Goal: Transaction & Acquisition: Purchase product/service

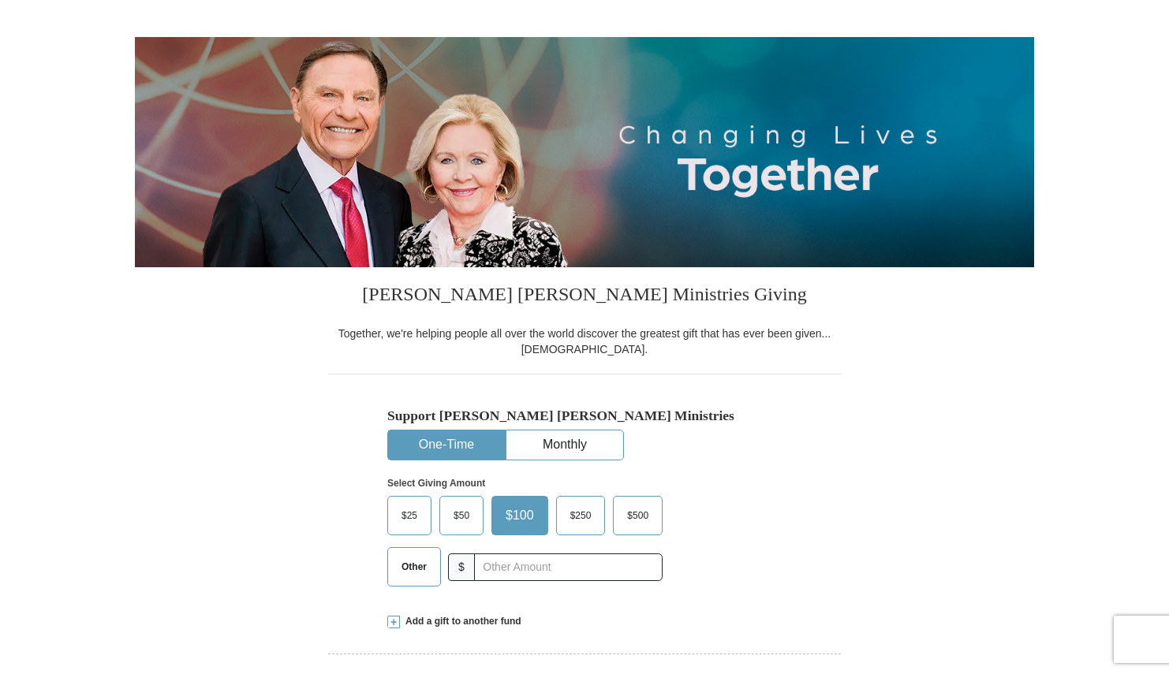
scroll to position [158, 0]
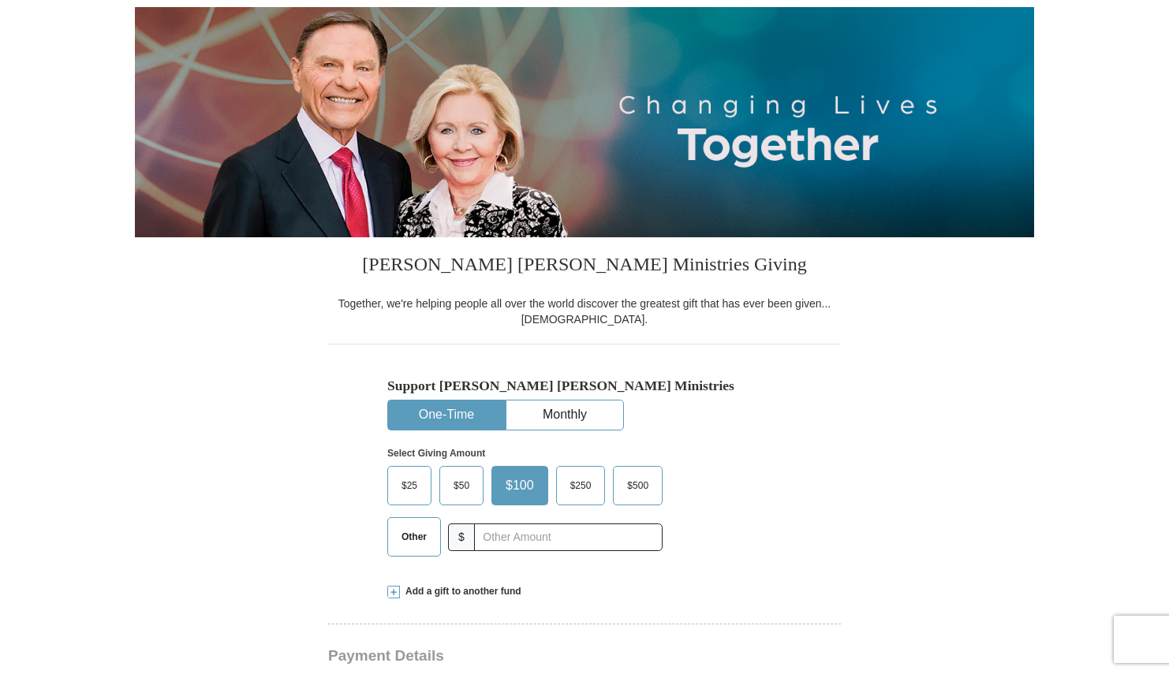
click at [435, 416] on button "One-Time" at bounding box center [446, 415] width 117 height 29
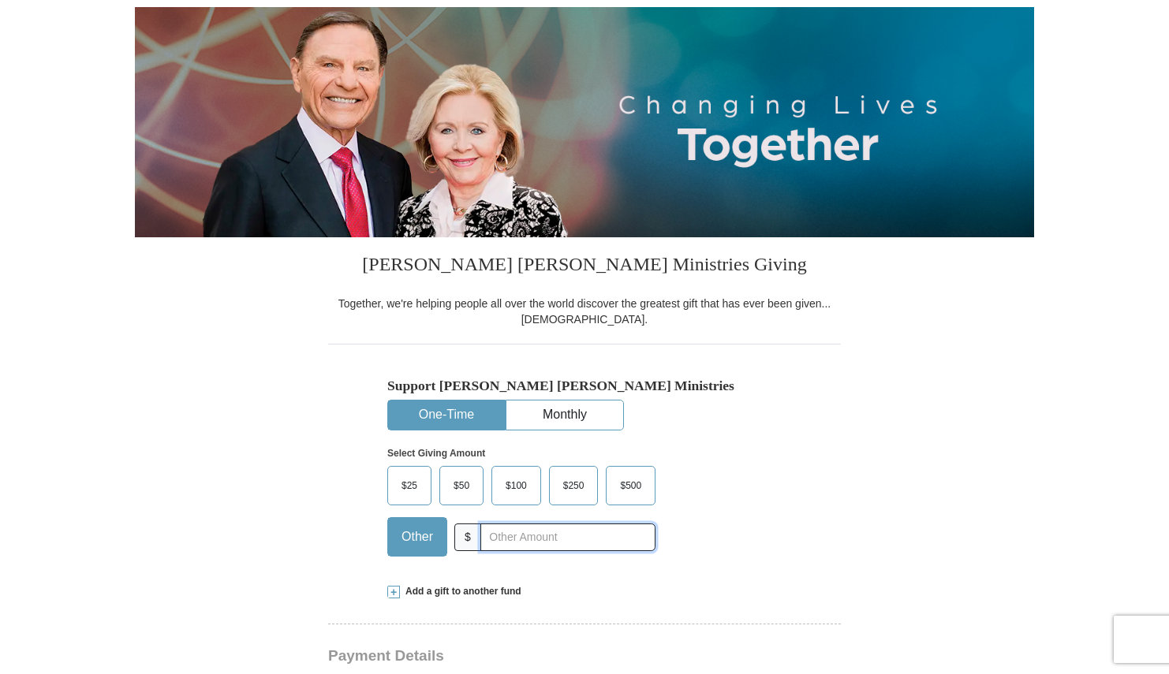
click at [520, 540] on input "text" at bounding box center [567, 538] width 175 height 28
type input "400.00"
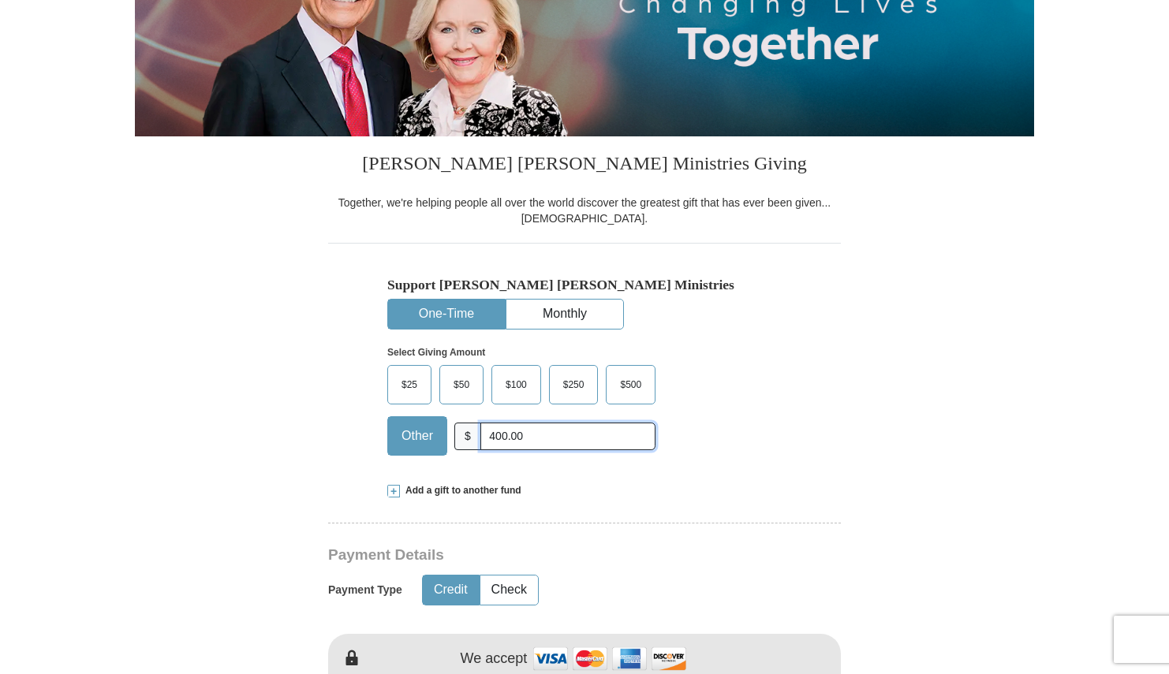
scroll to position [552, 0]
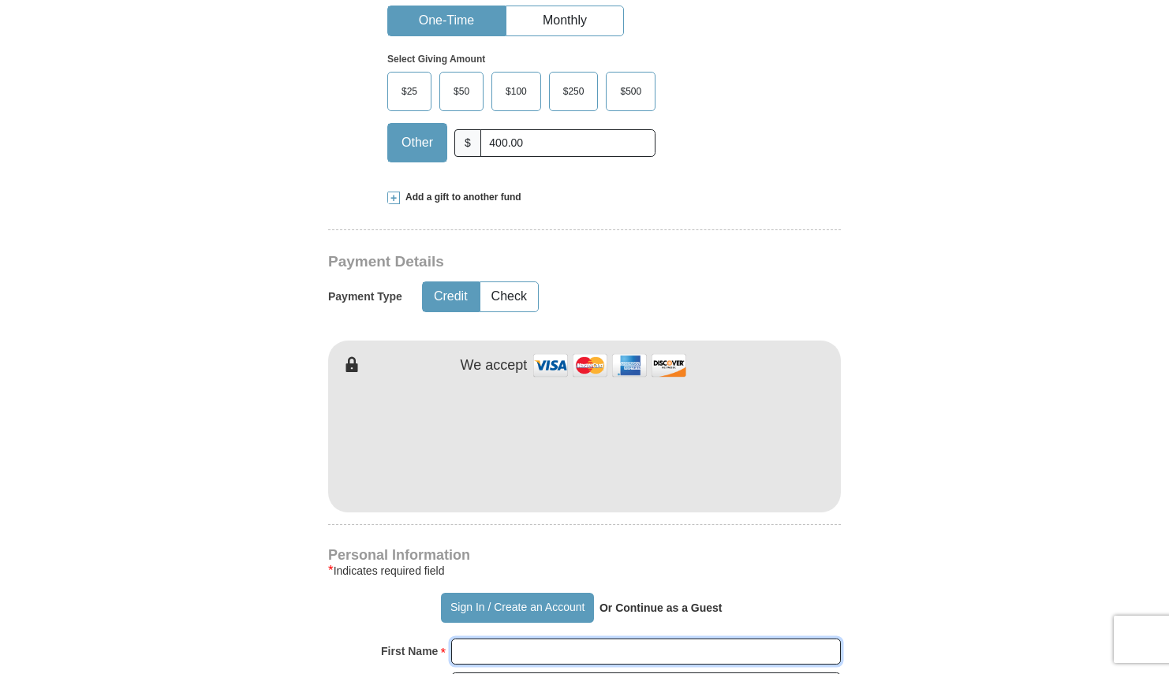
type input "[PERSON_NAME]"
click at [946, 315] on form "Already have an account? Sign in for faster giving. Don't have an account? Crea…" at bounding box center [584, 478] width 899 height 1934
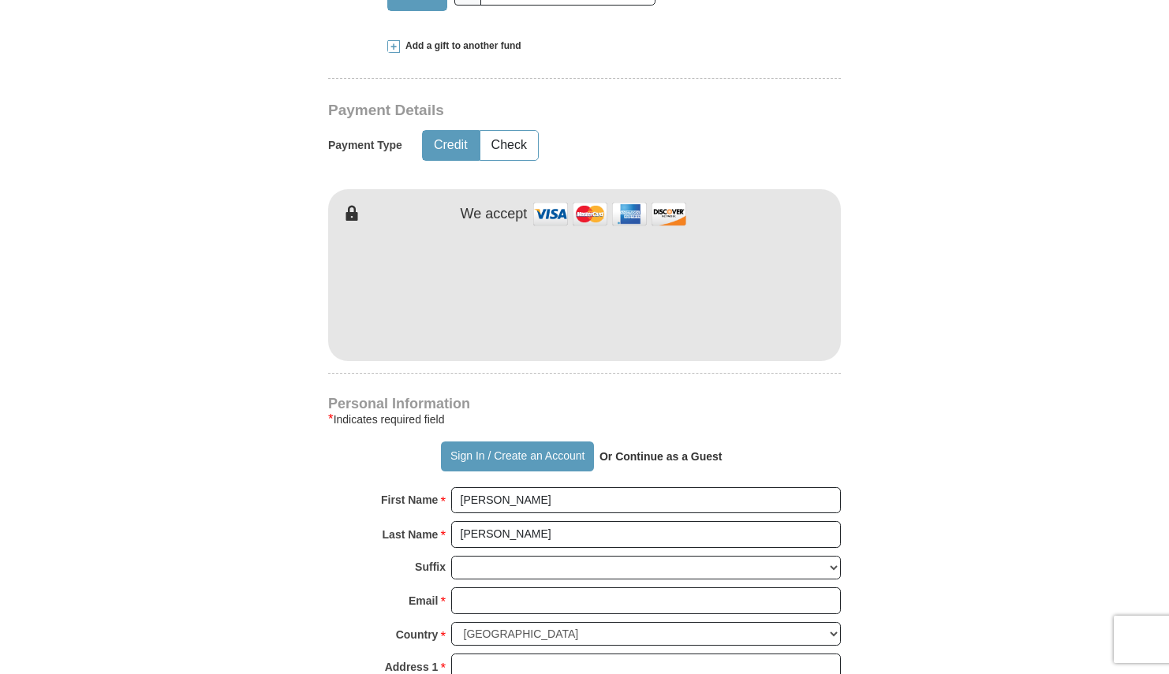
scroll to position [789, 0]
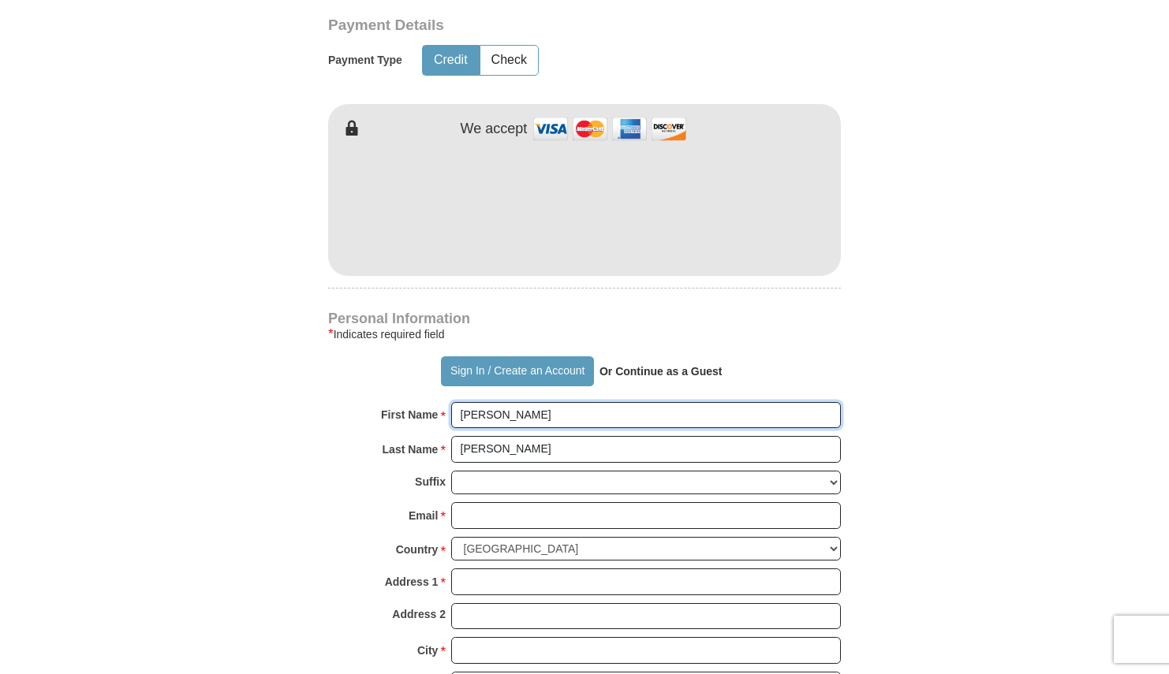
click at [520, 416] on input "[PERSON_NAME]" at bounding box center [646, 415] width 390 height 27
type input "[PERSON_NAME] and [PERSON_NAME]"
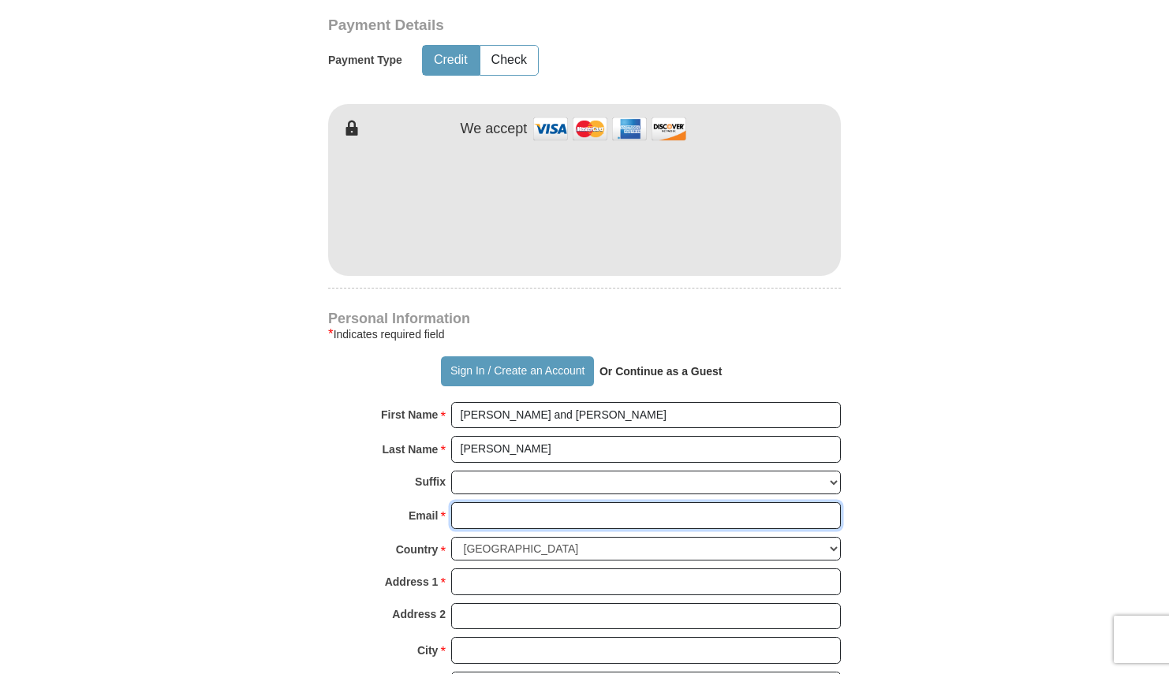
click at [487, 513] on input "Email *" at bounding box center [646, 515] width 390 height 27
type input "[EMAIL_ADDRESS][DOMAIN_NAME]"
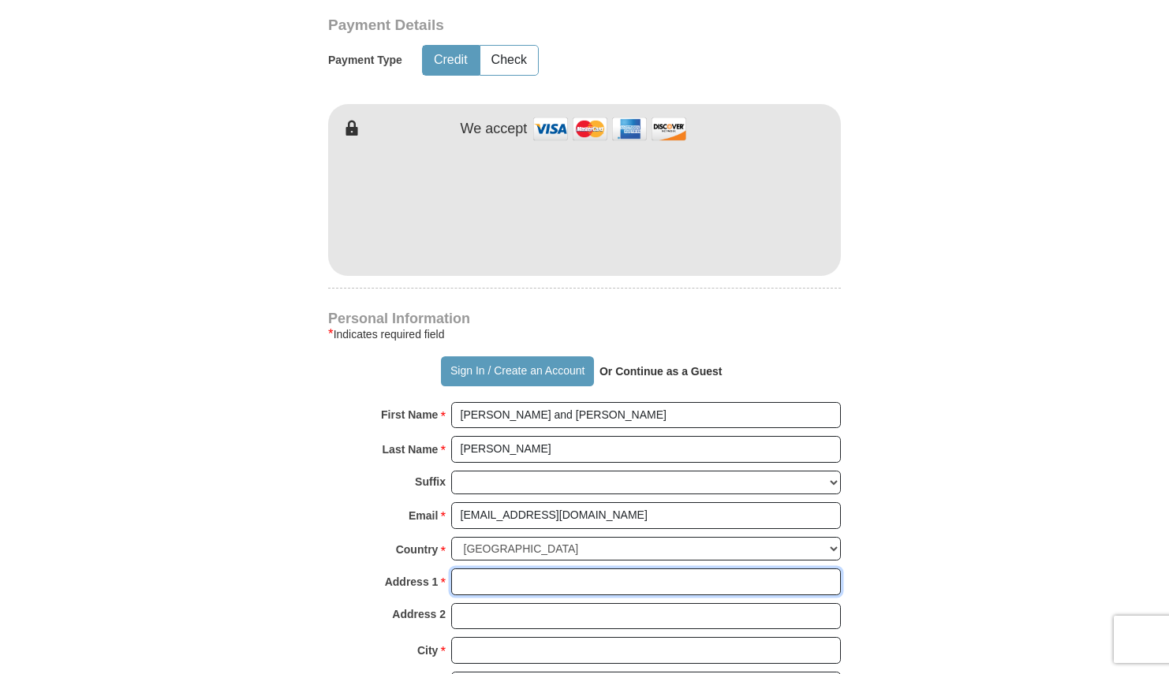
type input "[STREET_ADDRESS]"
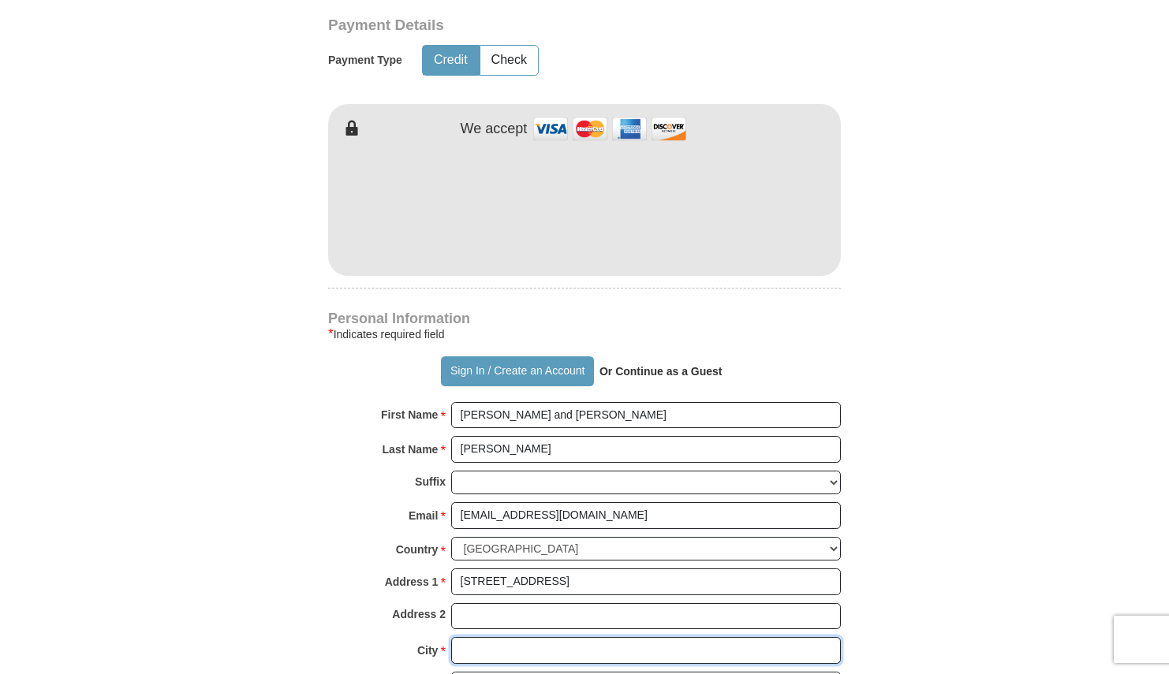
type input "Cumming"
select select "GA"
type input "30041"
type input "7706524670"
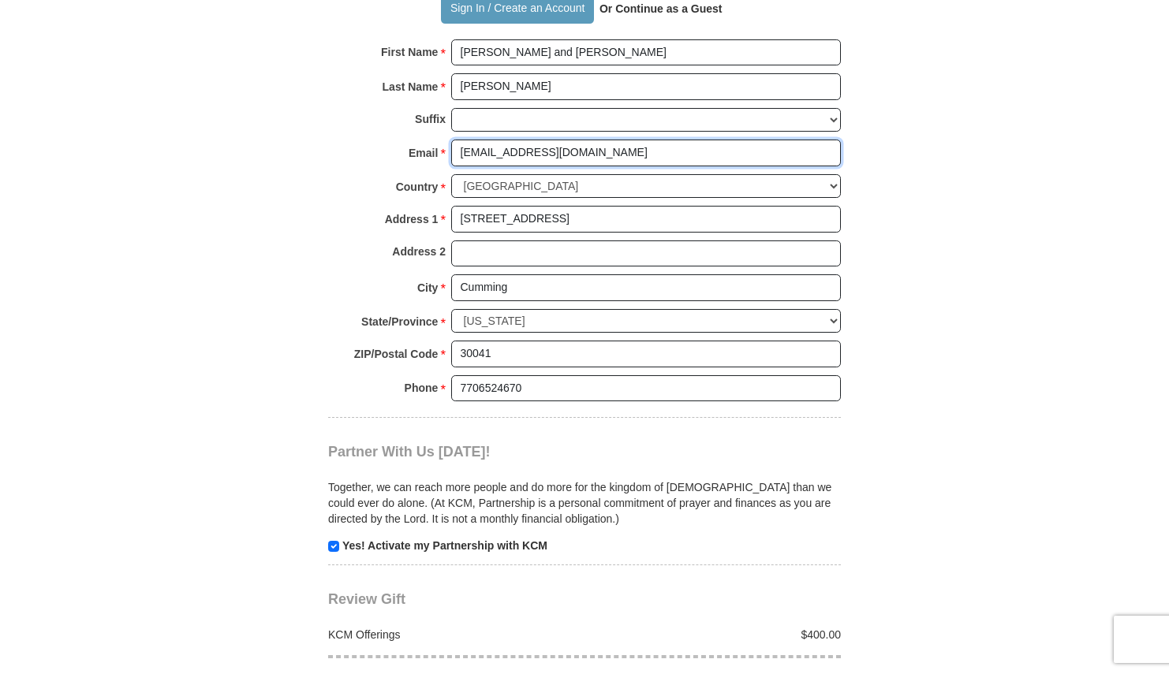
scroll to position [1262, 0]
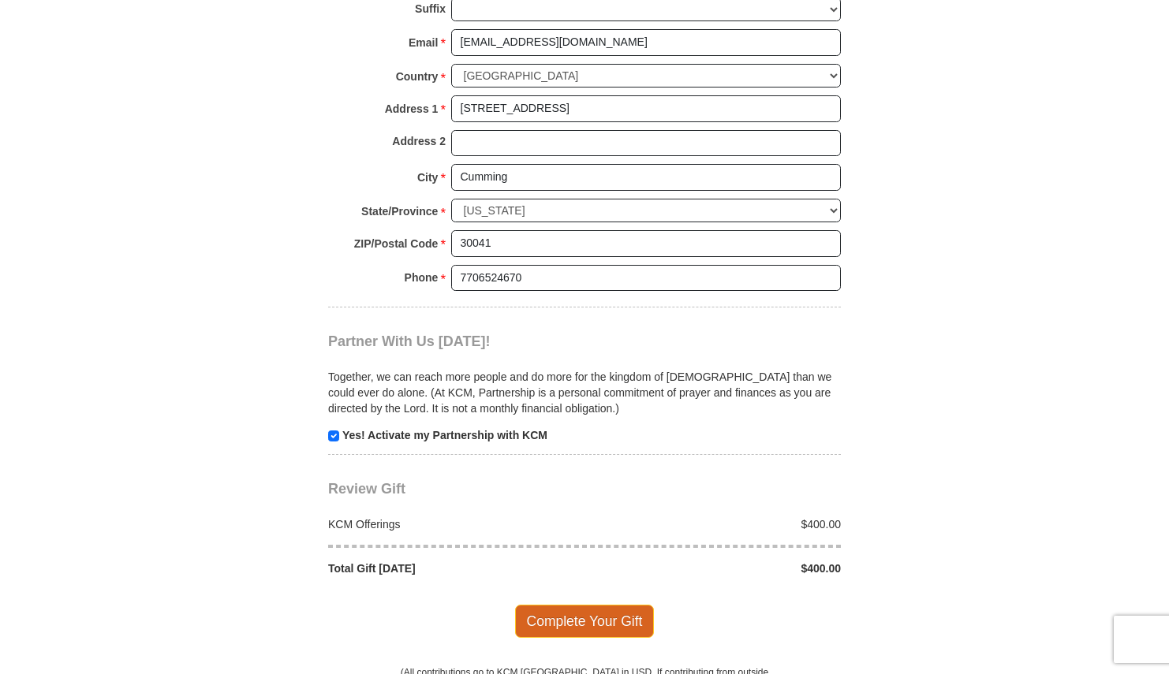
click at [616, 614] on span "Complete Your Gift" at bounding box center [585, 621] width 140 height 33
